Goal: Entertainment & Leisure: Consume media (video, audio)

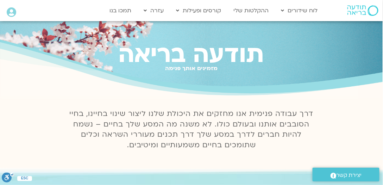
click at [12, 13] on icon at bounding box center [11, 12] width 9 height 10
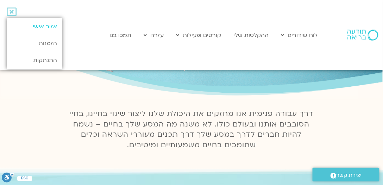
click at [49, 26] on link "אזור אישי" at bounding box center [35, 26] width 56 height 17
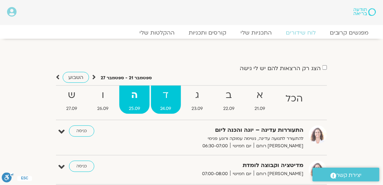
click at [164, 93] on strong "ד" at bounding box center [166, 95] width 30 height 16
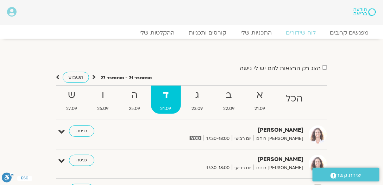
click at [166, 94] on strong "ד" at bounding box center [166, 95] width 30 height 16
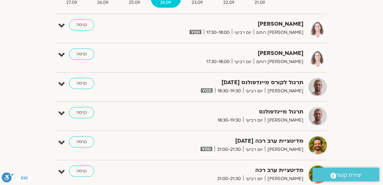
scroll to position [53, 0]
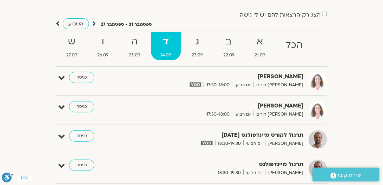
click at [93, 22] on icon at bounding box center [94, 23] width 4 height 7
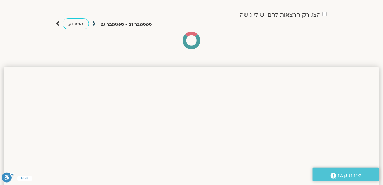
click at [92, 23] on icon at bounding box center [94, 23] width 4 height 7
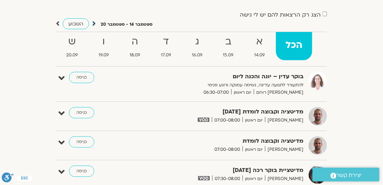
scroll to position [0, 0]
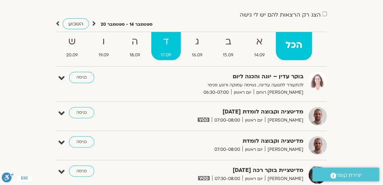
click at [159, 41] on strong "ד" at bounding box center [166, 42] width 30 height 16
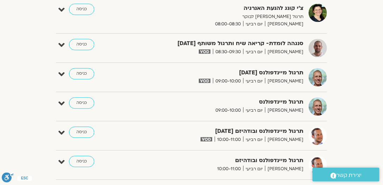
scroll to position [375, 0]
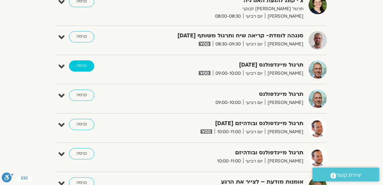
click at [82, 64] on link "כניסה" at bounding box center [81, 65] width 25 height 11
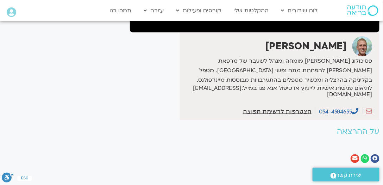
scroll to position [181, 0]
